Goal: Information Seeking & Learning: Find contact information

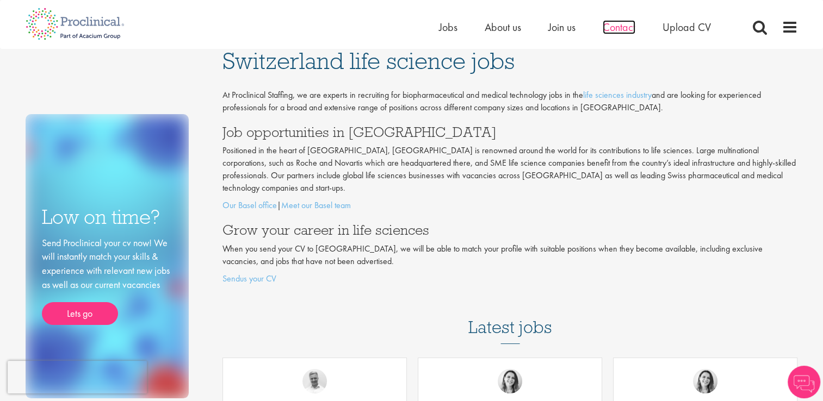
click at [624, 32] on span "Contact" at bounding box center [618, 27] width 33 height 14
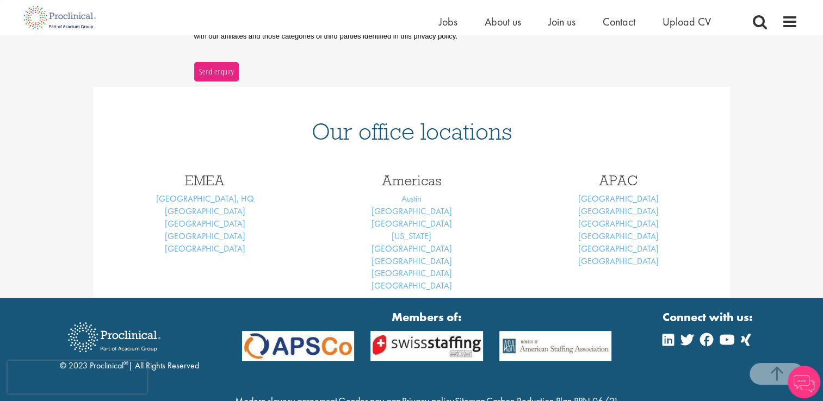
scroll to position [398, 0]
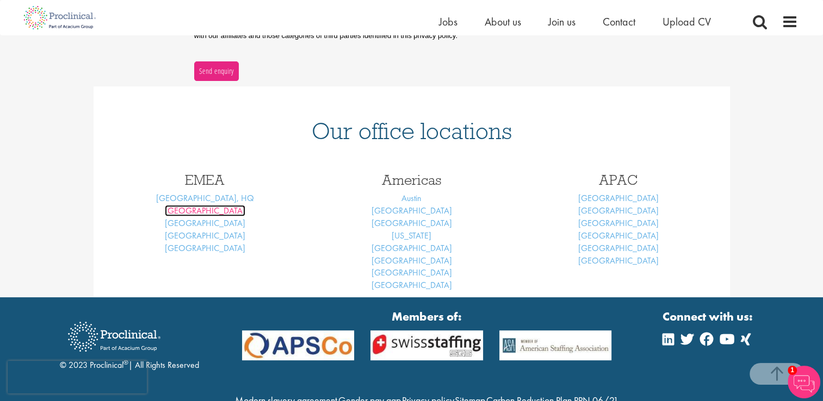
click at [200, 212] on link "[GEOGRAPHIC_DATA]" at bounding box center [205, 210] width 80 height 11
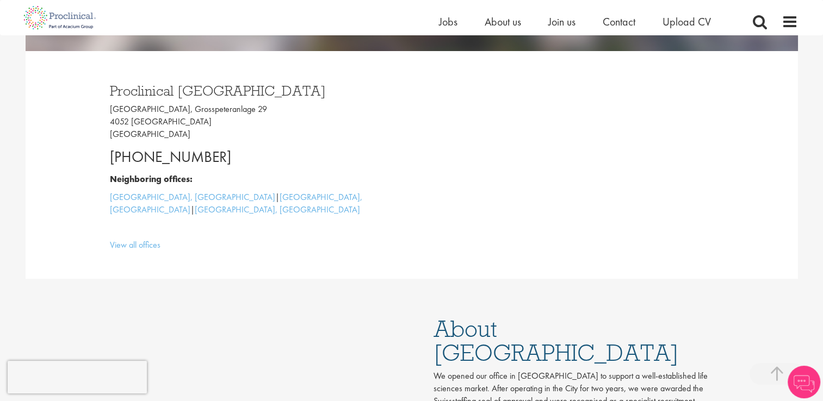
scroll to position [295, 0]
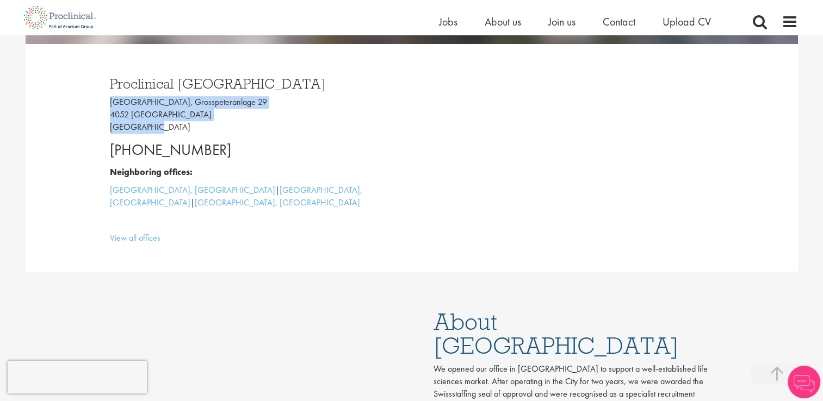
drag, startPoint x: 151, startPoint y: 129, endPoint x: 104, endPoint y: 107, distance: 51.5
click at [104, 107] on div "Proclinical Switzerland Grosspeter Tower, Grosspeteranlage 29 4052 Basel Switze…" at bounding box center [257, 158] width 310 height 184
copy p "Grosspeter Tower, Grosspeteranlage 29 4052 Basel Switzerland"
click at [289, 133] on p "Grosspeter Tower, Grosspeteranlage 29 4052 Basel Switzerland" at bounding box center [257, 115] width 294 height 38
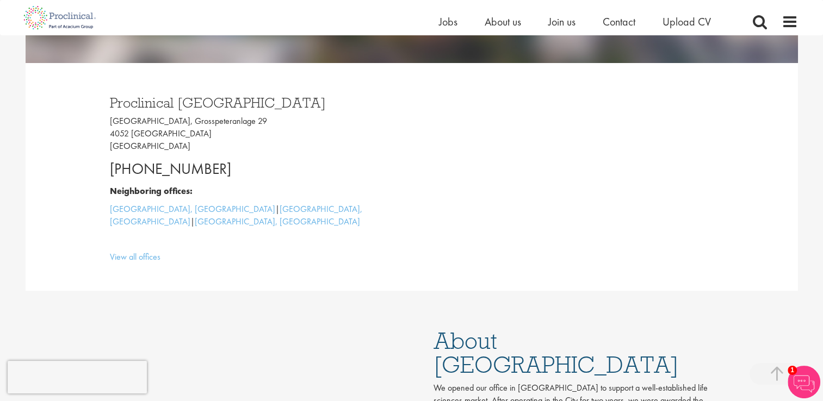
scroll to position [277, 0]
click at [605, 21] on span "Contact" at bounding box center [618, 22] width 33 height 14
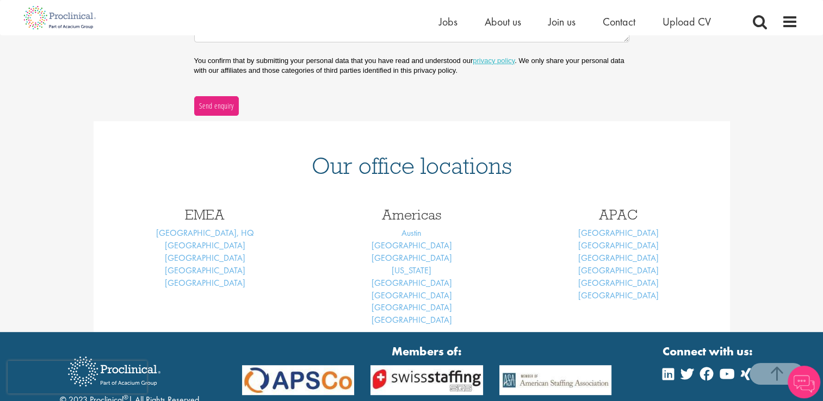
scroll to position [443, 0]
